Goal: Leave review/rating: Leave review/rating

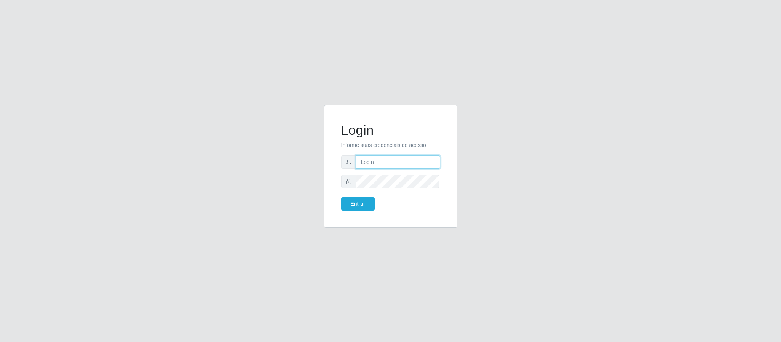
drag, startPoint x: 0, startPoint y: 0, endPoint x: 380, endPoint y: 162, distance: 413.1
click at [380, 162] on input "text" at bounding box center [398, 162] width 84 height 13
type input "[PERSON_NAME][EMAIL_ADDRESS][PERSON_NAME][DOMAIN_NAME]"
click at [360, 208] on button "Entrar" at bounding box center [358, 204] width 34 height 13
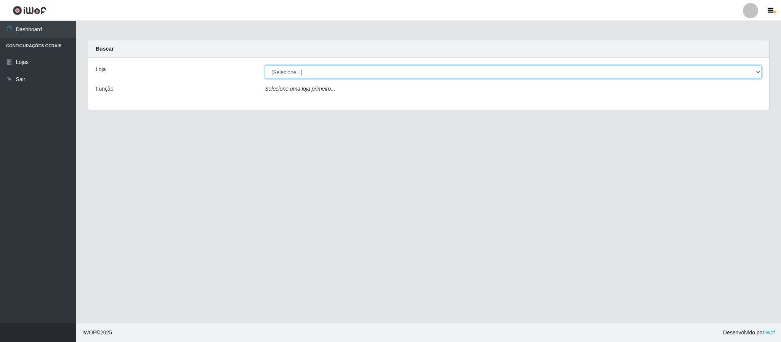
click at [754, 73] on select "[Selecione...] Queiroz Atacadão - Coophab" at bounding box center [513, 72] width 497 height 13
select select "463"
click at [265, 66] on select "[Selecione...] Queiroz Atacadão - Coophab" at bounding box center [513, 72] width 497 height 13
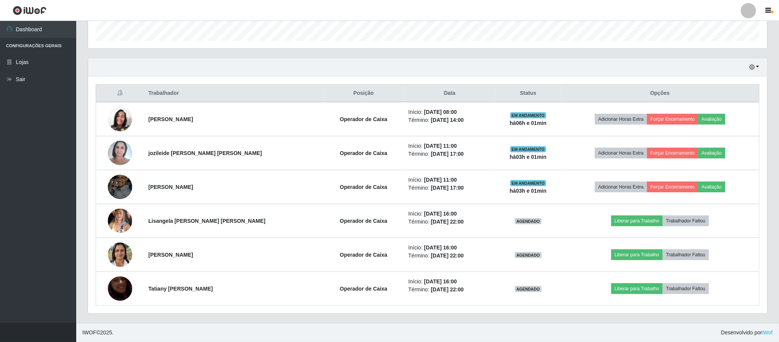
scroll to position [235, 0]
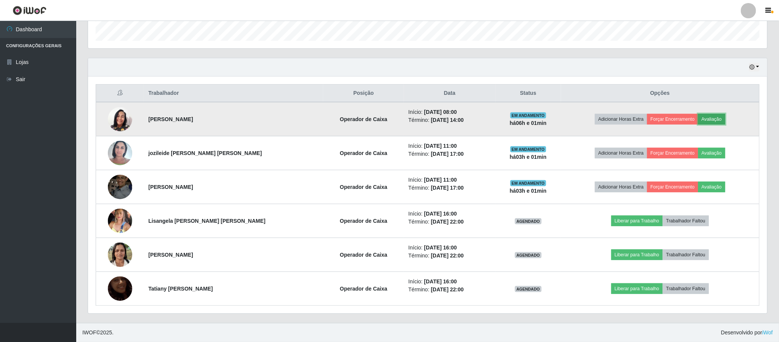
click at [706, 119] on button "Avaliação" at bounding box center [712, 119] width 27 height 11
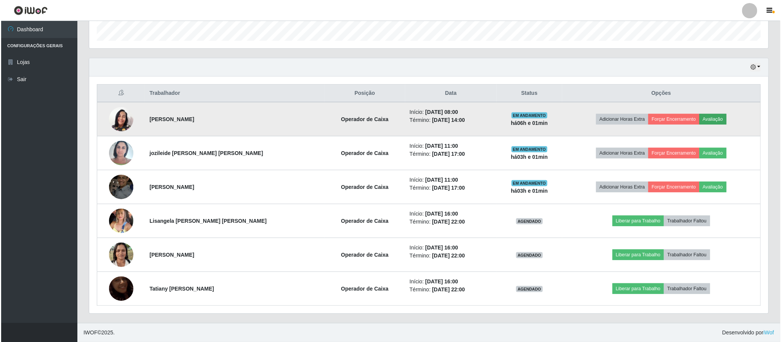
scroll to position [159, 673]
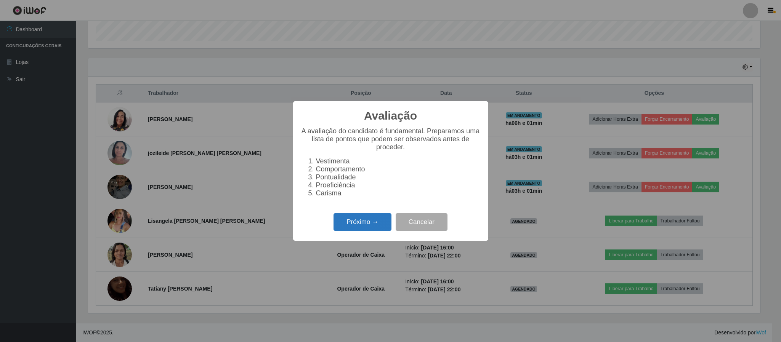
click at [357, 225] on button "Próximo →" at bounding box center [363, 223] width 58 height 18
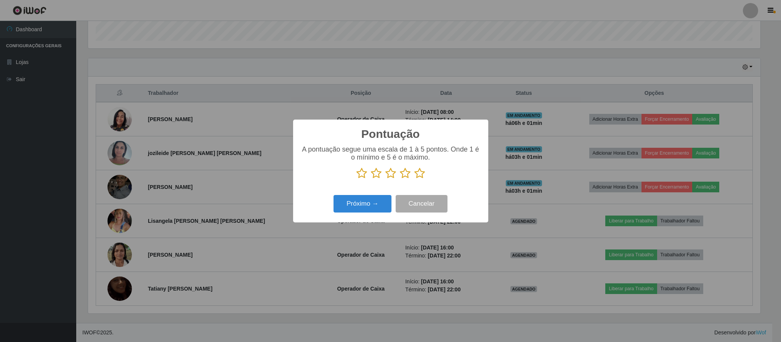
scroll to position [381150, 380637]
click at [418, 176] on icon at bounding box center [419, 173] width 11 height 11
click at [414, 179] on input "radio" at bounding box center [414, 179] width 0 height 0
click at [368, 205] on button "Próximo →" at bounding box center [363, 204] width 58 height 18
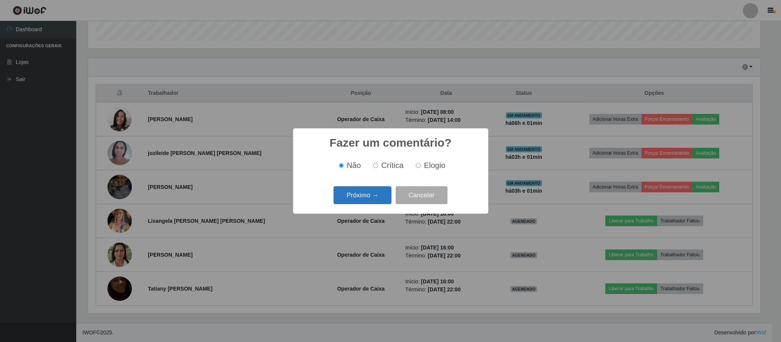
click at [378, 195] on button "Próximo →" at bounding box center [363, 195] width 58 height 18
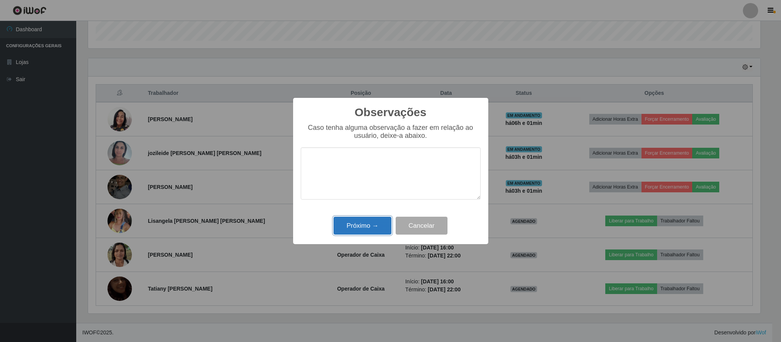
click at [359, 225] on button "Próximo →" at bounding box center [363, 226] width 58 height 18
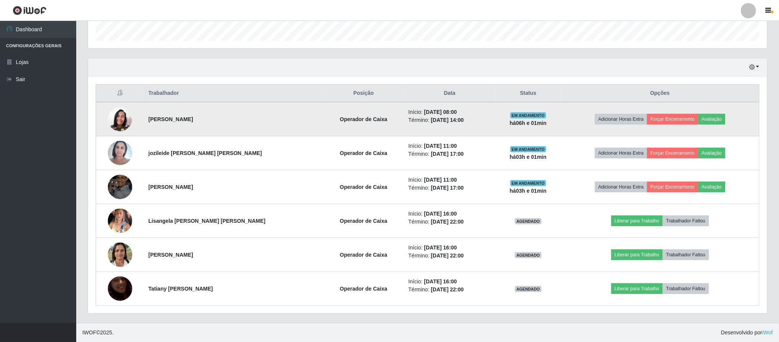
scroll to position [159, 679]
click at [665, 116] on button "Forçar Encerramento" at bounding box center [672, 119] width 51 height 11
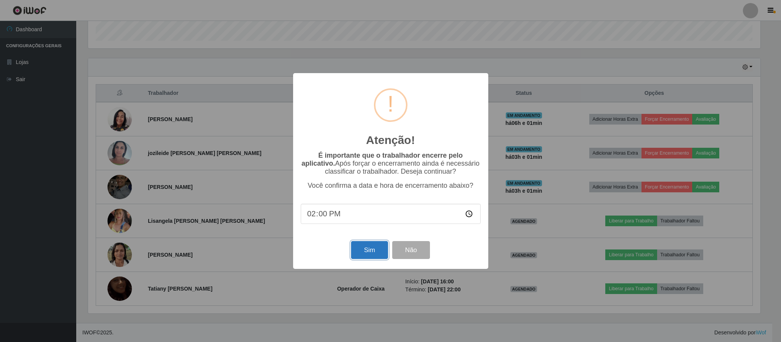
click at [360, 253] on button "Sim" at bounding box center [369, 250] width 37 height 18
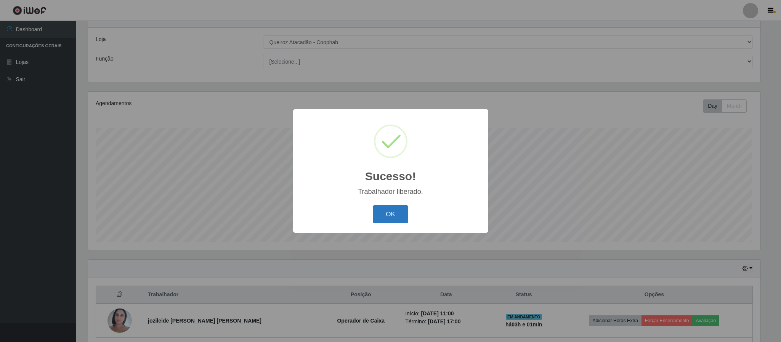
click at [390, 213] on button "OK" at bounding box center [390, 215] width 35 height 18
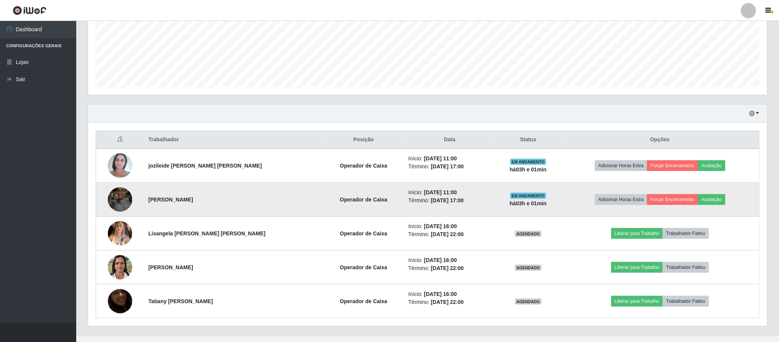
scroll to position [201, 0]
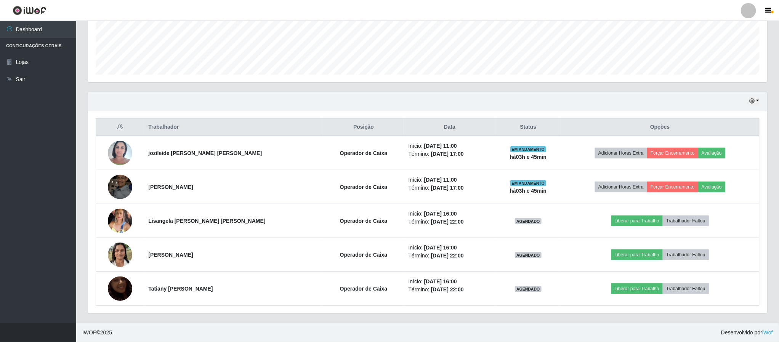
click at [715, 3] on header "Perfil Alterar Senha Sair" at bounding box center [389, 10] width 779 height 21
